Goal: Task Accomplishment & Management: Use online tool/utility

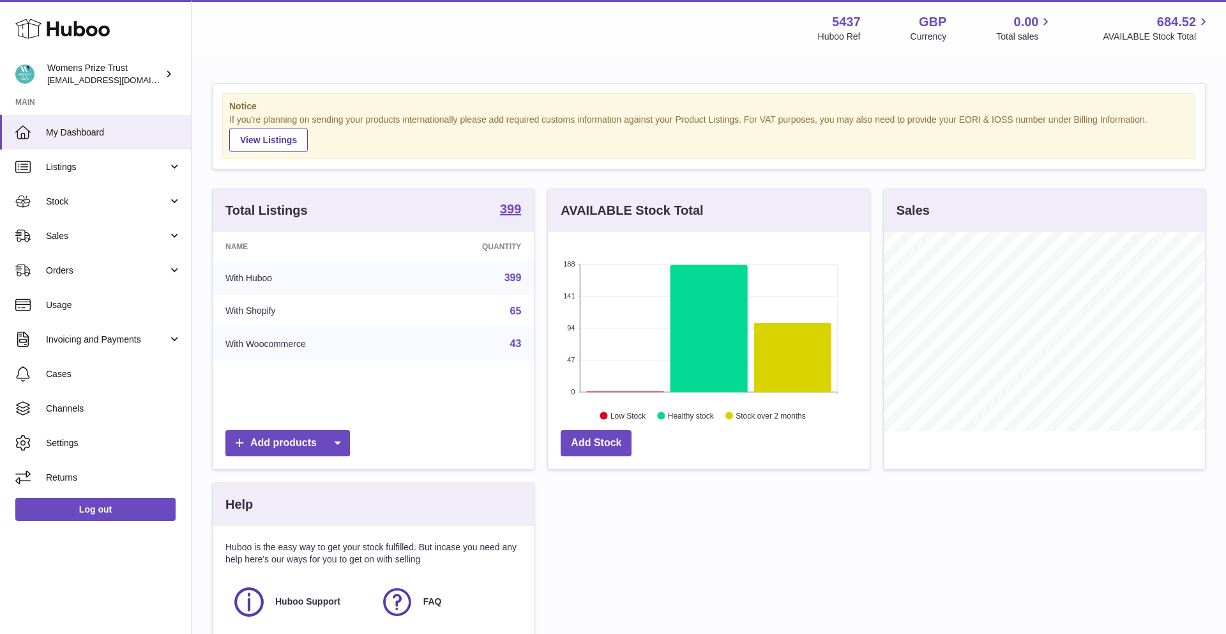
scroll to position [199, 322]
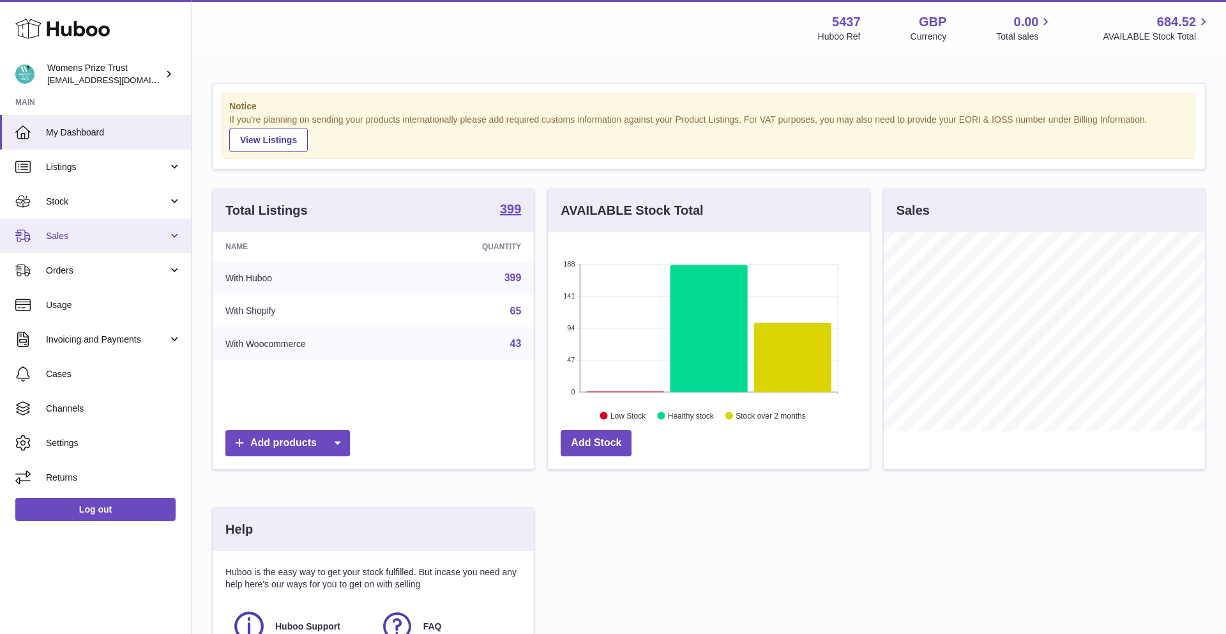
click at [119, 250] on link "Sales" at bounding box center [95, 235] width 191 height 34
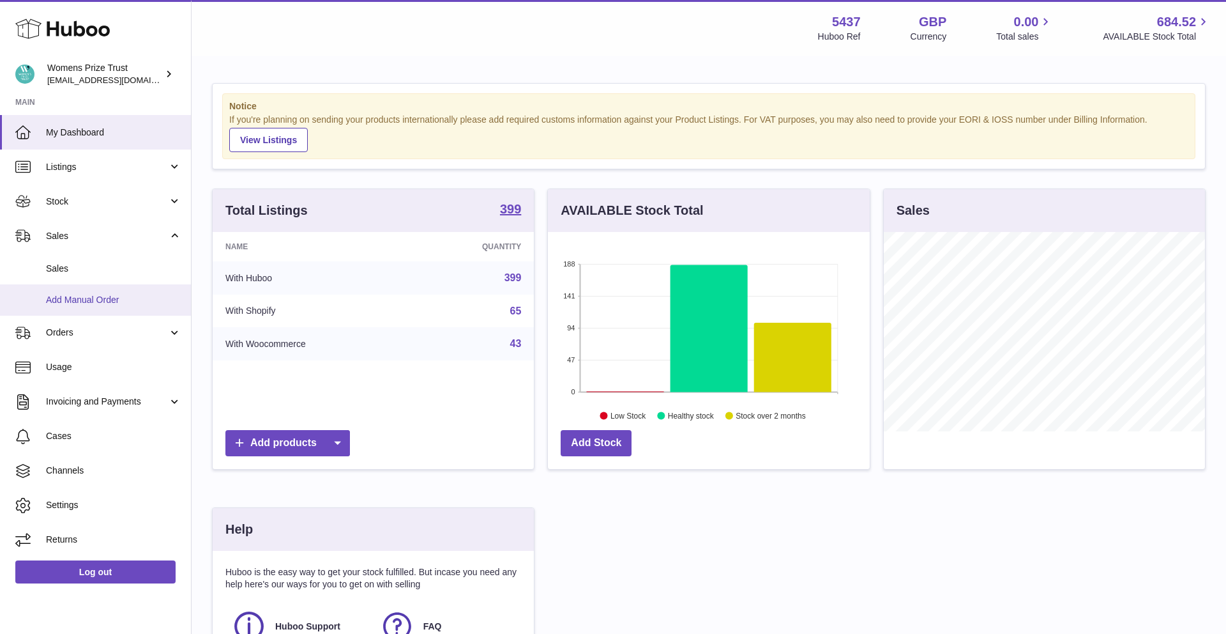
click at [108, 305] on span "Add Manual Order" at bounding box center [113, 300] width 135 height 12
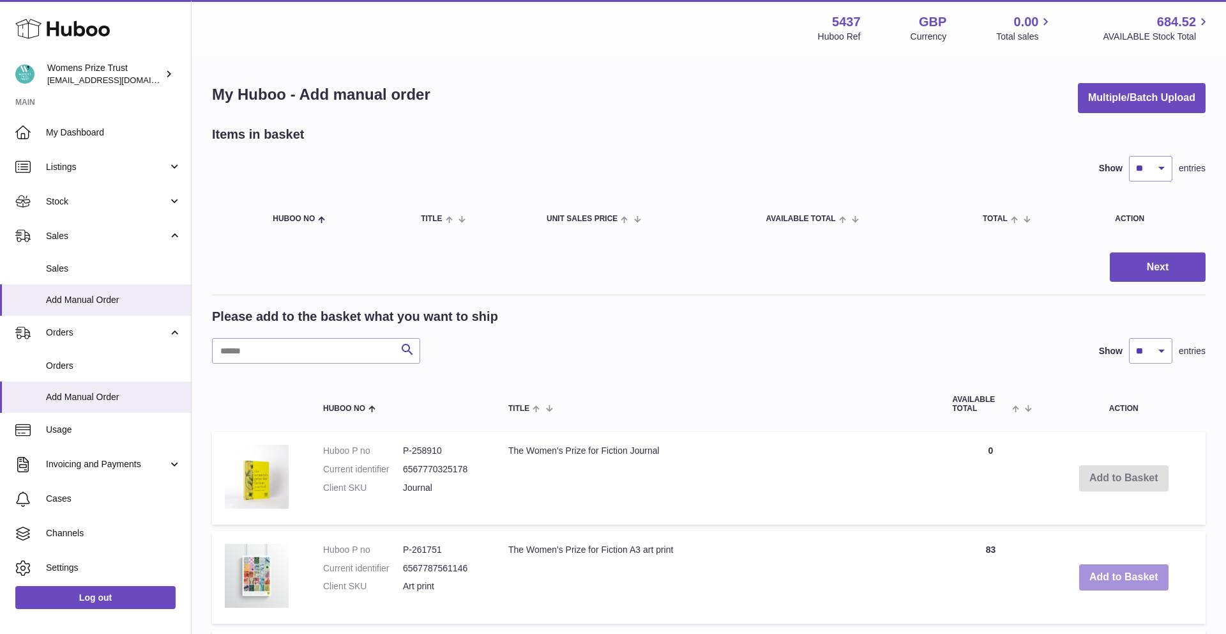
click at [1093, 581] on button "Add to Basket" at bounding box center [1123, 577] width 89 height 26
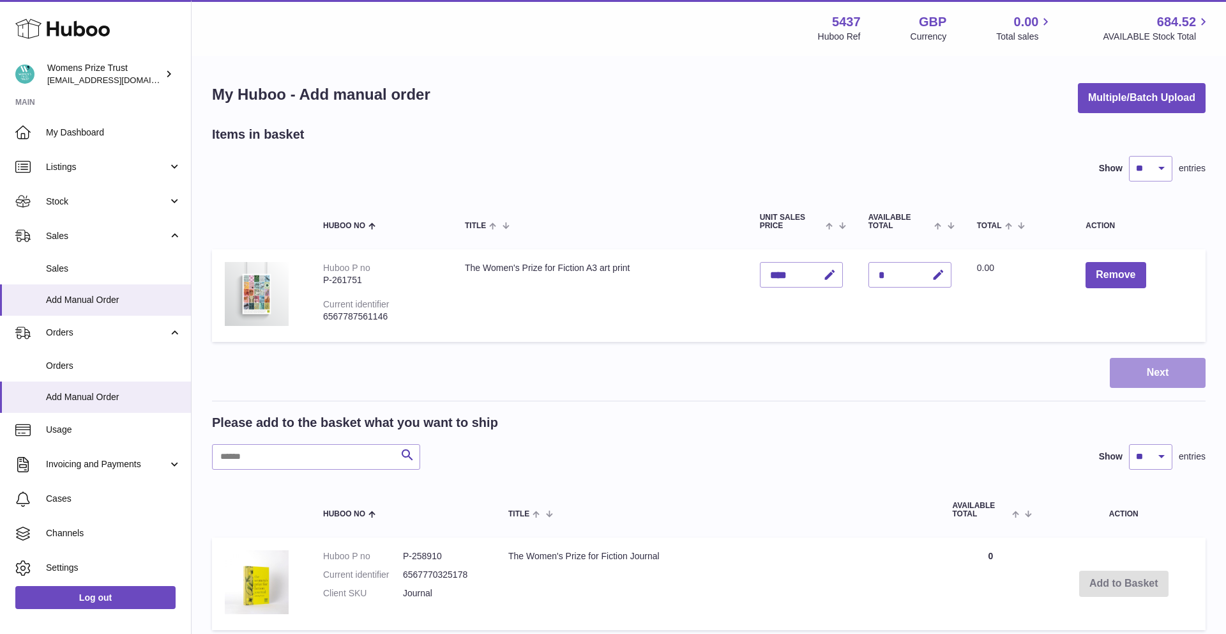
click at [1157, 372] on button "Next" at bounding box center [1158, 373] width 96 height 30
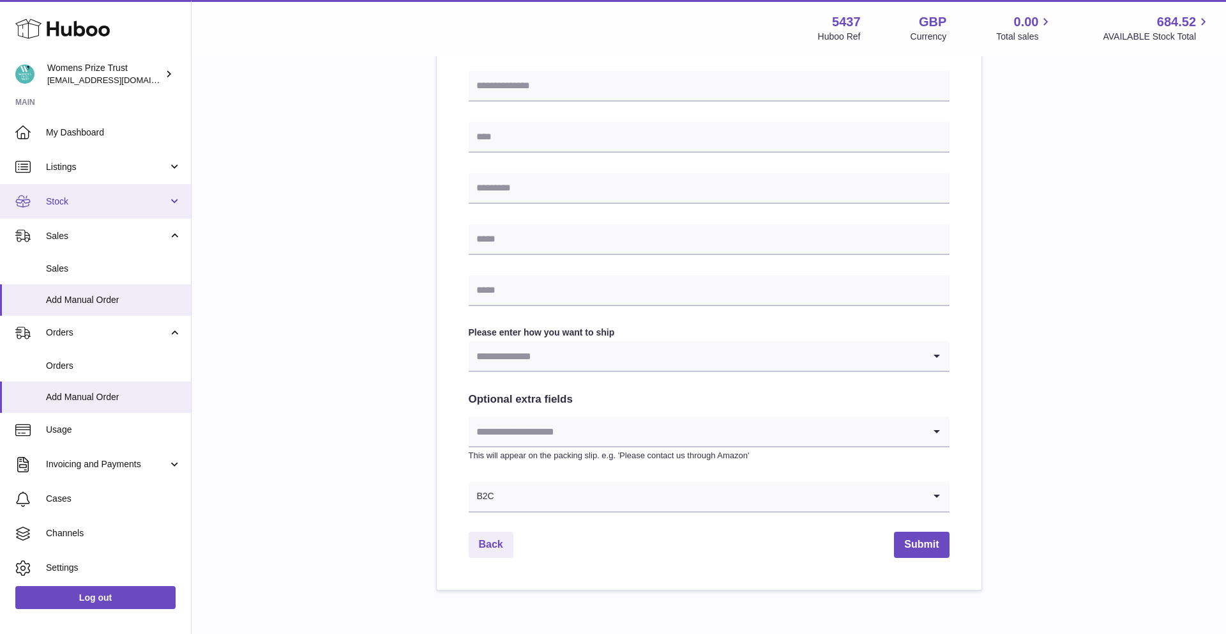
scroll to position [428, 0]
